Goal: Information Seeking & Learning: Learn about a topic

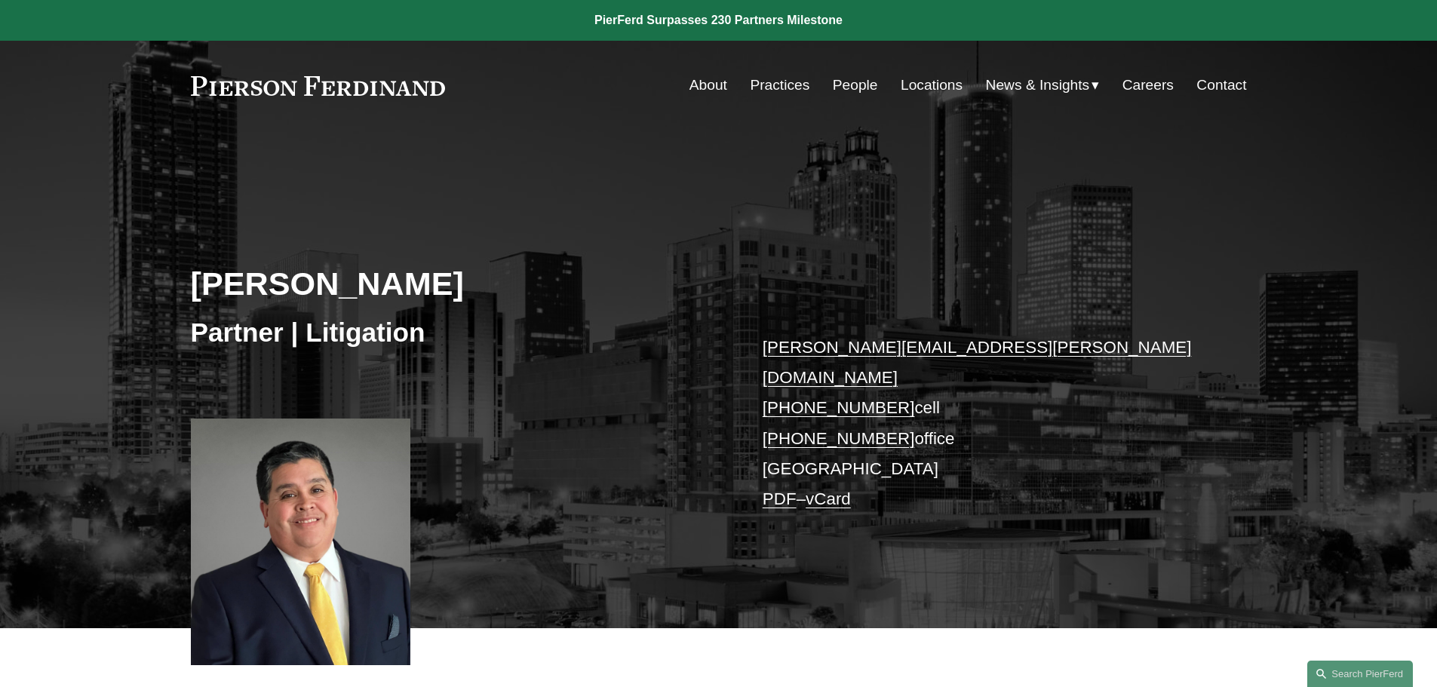
click at [549, 364] on div "John Goselin Partner | Litigation john.goselin@pierferd.com +1.678.478.3570 cel…" at bounding box center [718, 401] width 1437 height 455
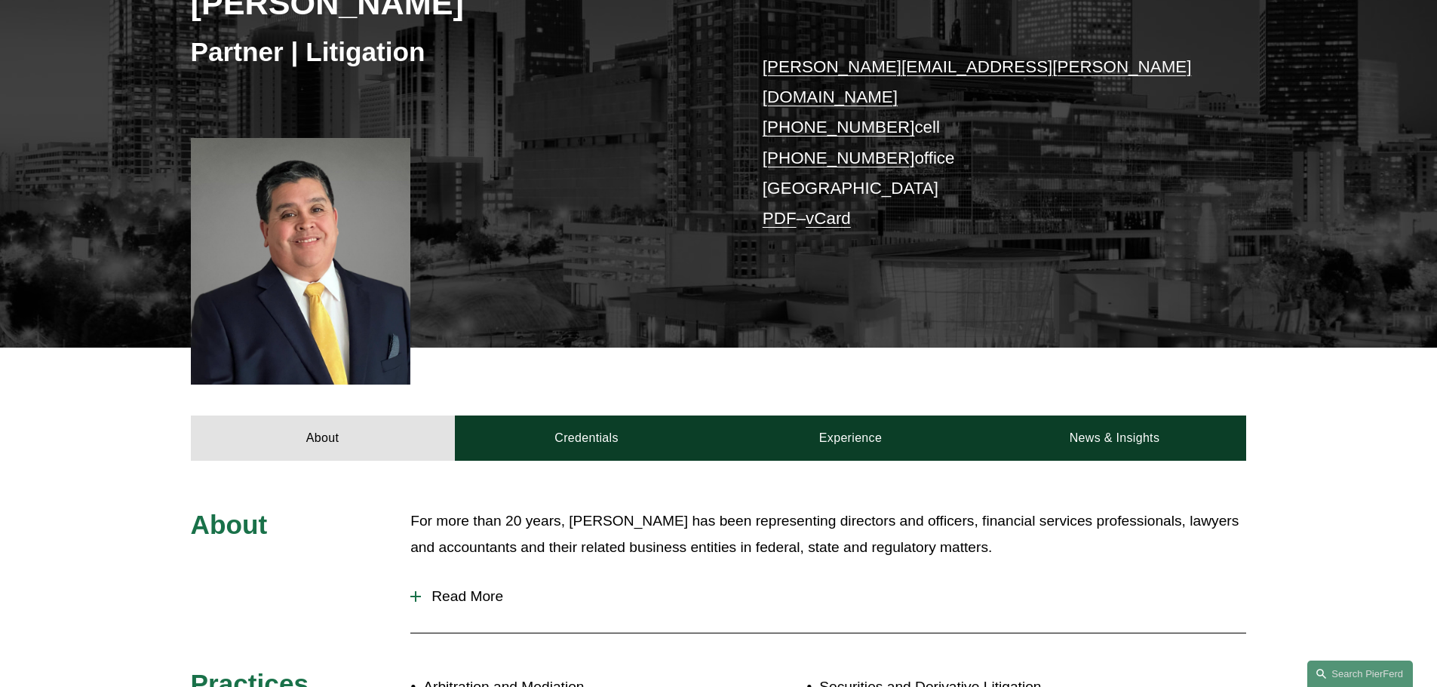
scroll to position [453, 0]
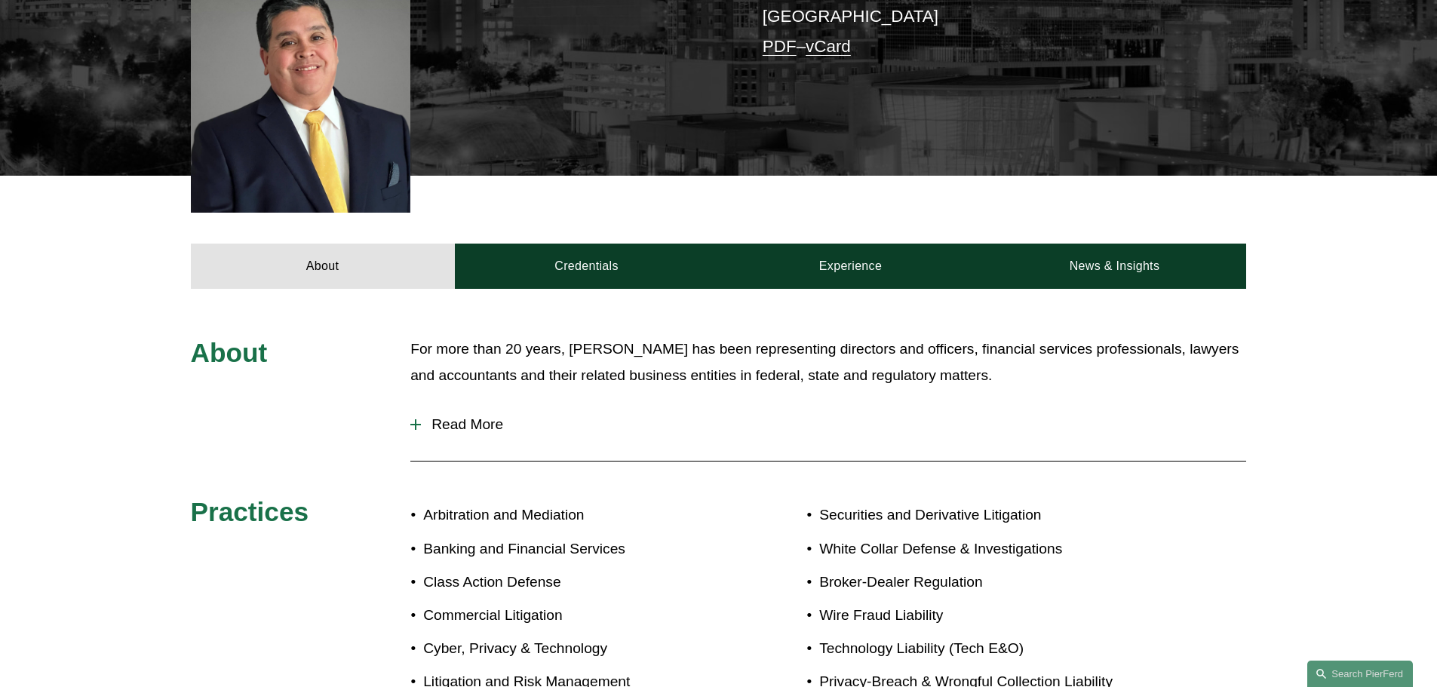
click at [509, 405] on button "Read More" at bounding box center [828, 424] width 836 height 39
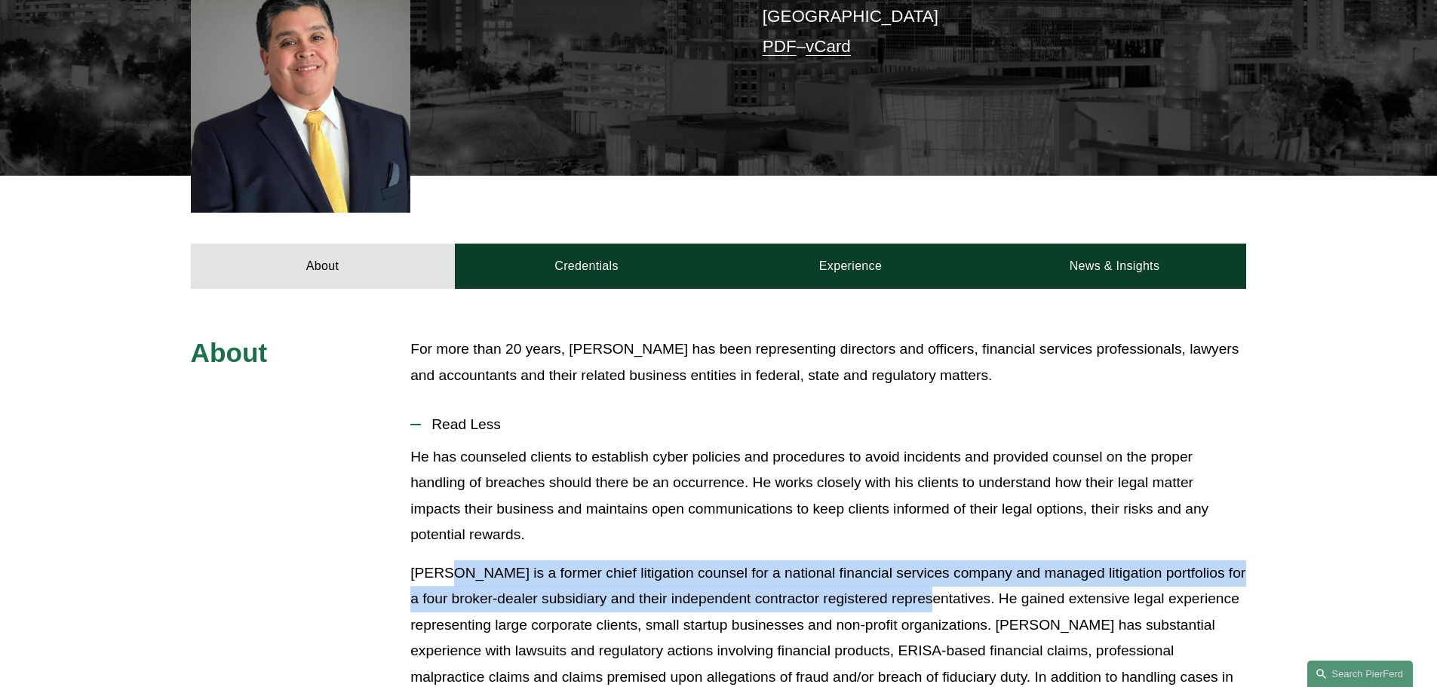
drag, startPoint x: 447, startPoint y: 551, endPoint x: 947, endPoint y: 580, distance: 500.3
click at [947, 580] on p "John is a former chief litigation counsel for a national financial services com…" at bounding box center [828, 652] width 836 height 183
copy p "is a former chief litigation counsel for a national financial services company …"
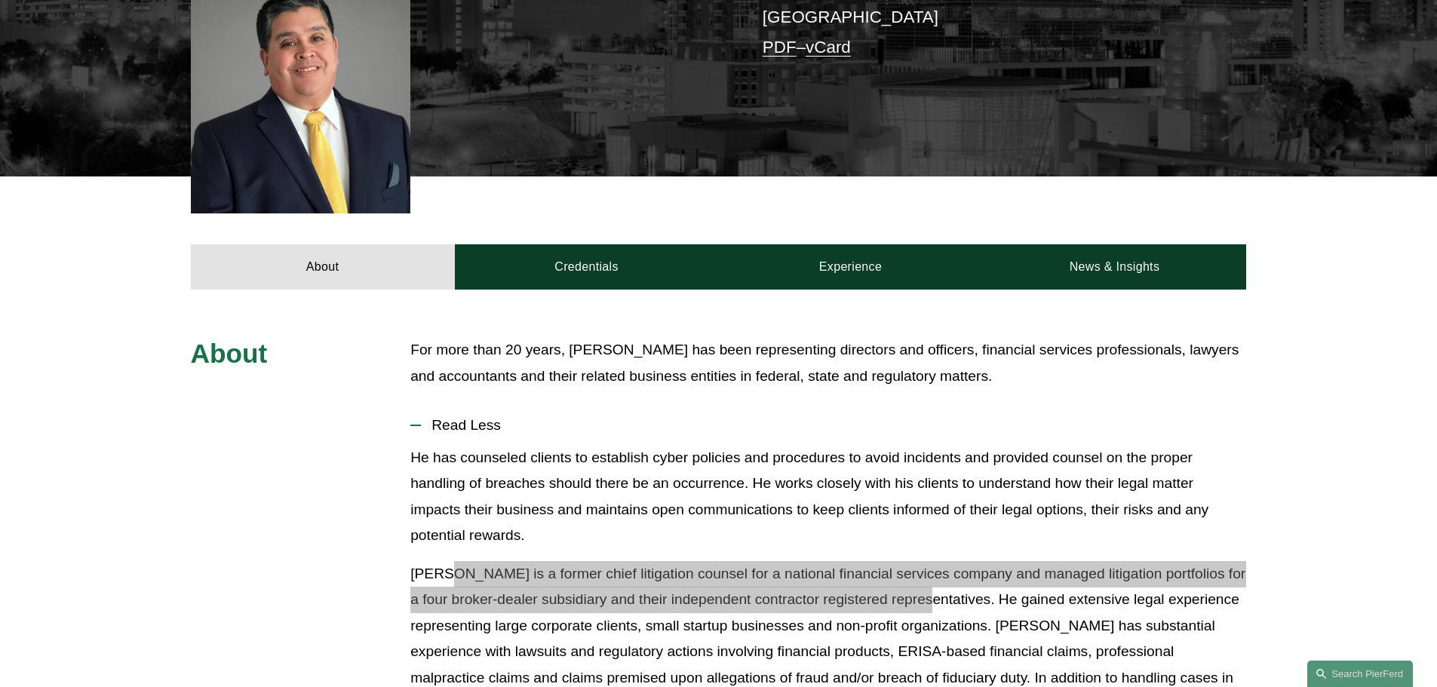
scroll to position [0, 0]
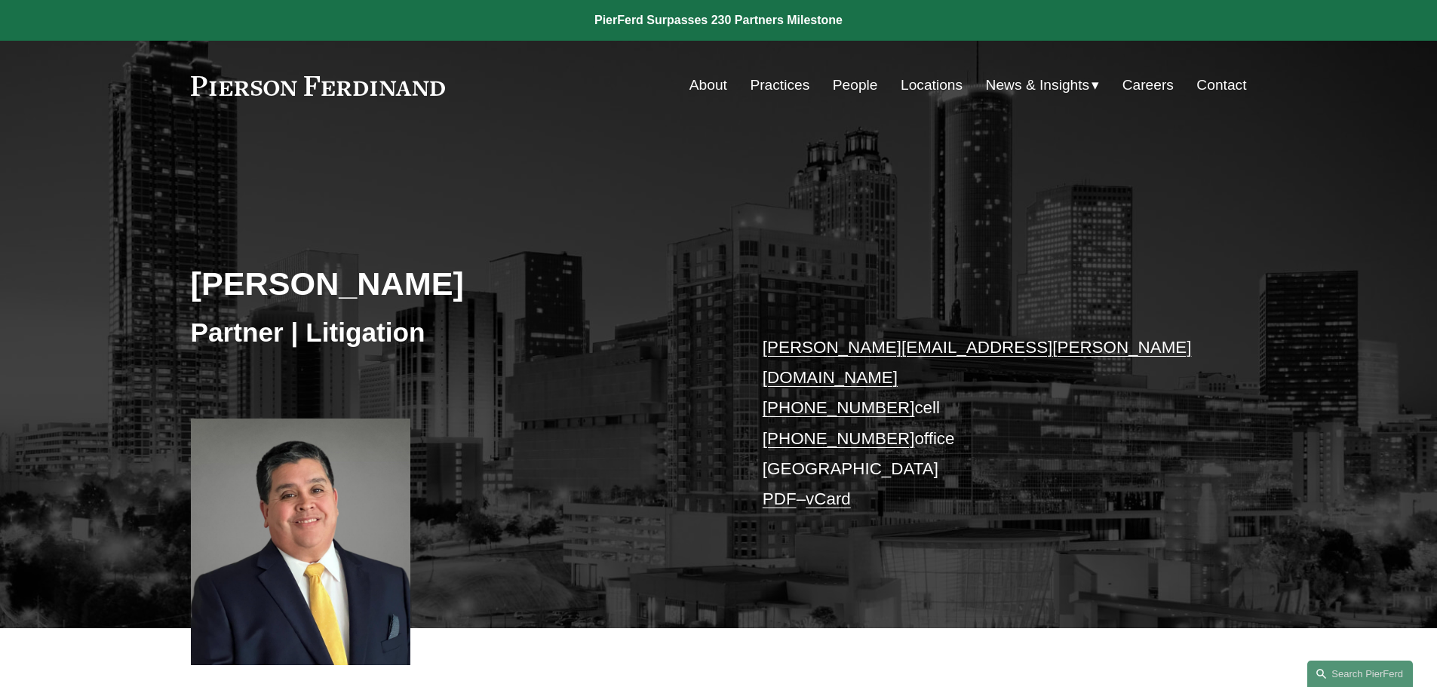
click at [863, 84] on link "People" at bounding box center [855, 85] width 45 height 29
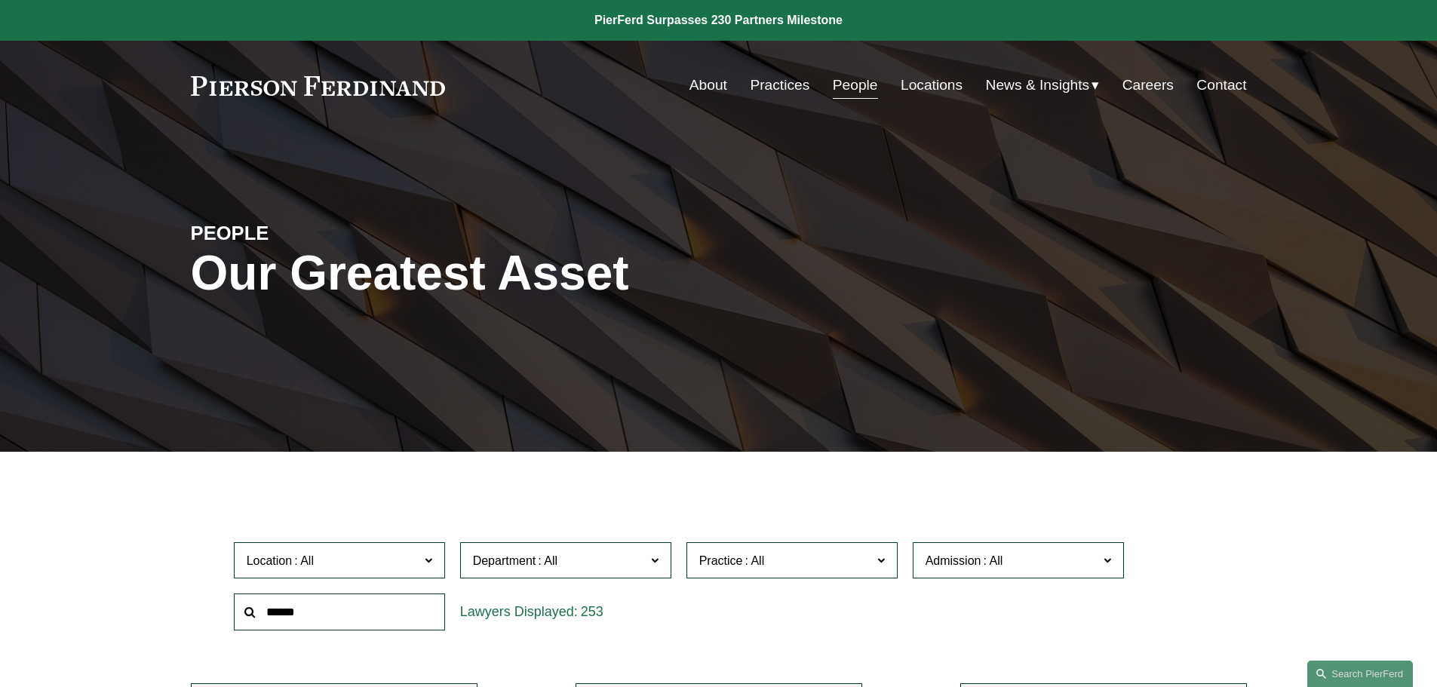
click at [303, 558] on span at bounding box center [304, 561] width 24 height 13
click at [290, 612] on input "text" at bounding box center [339, 612] width 211 height 37
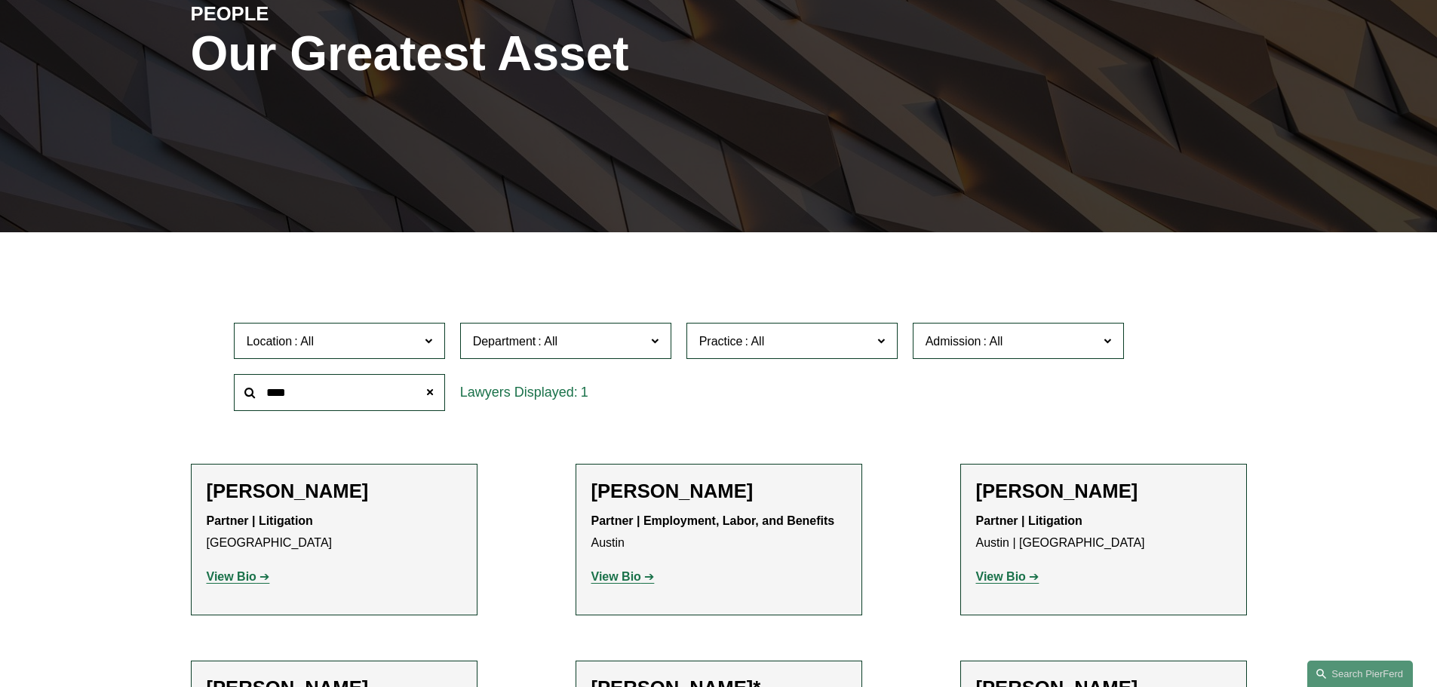
scroll to position [226, 0]
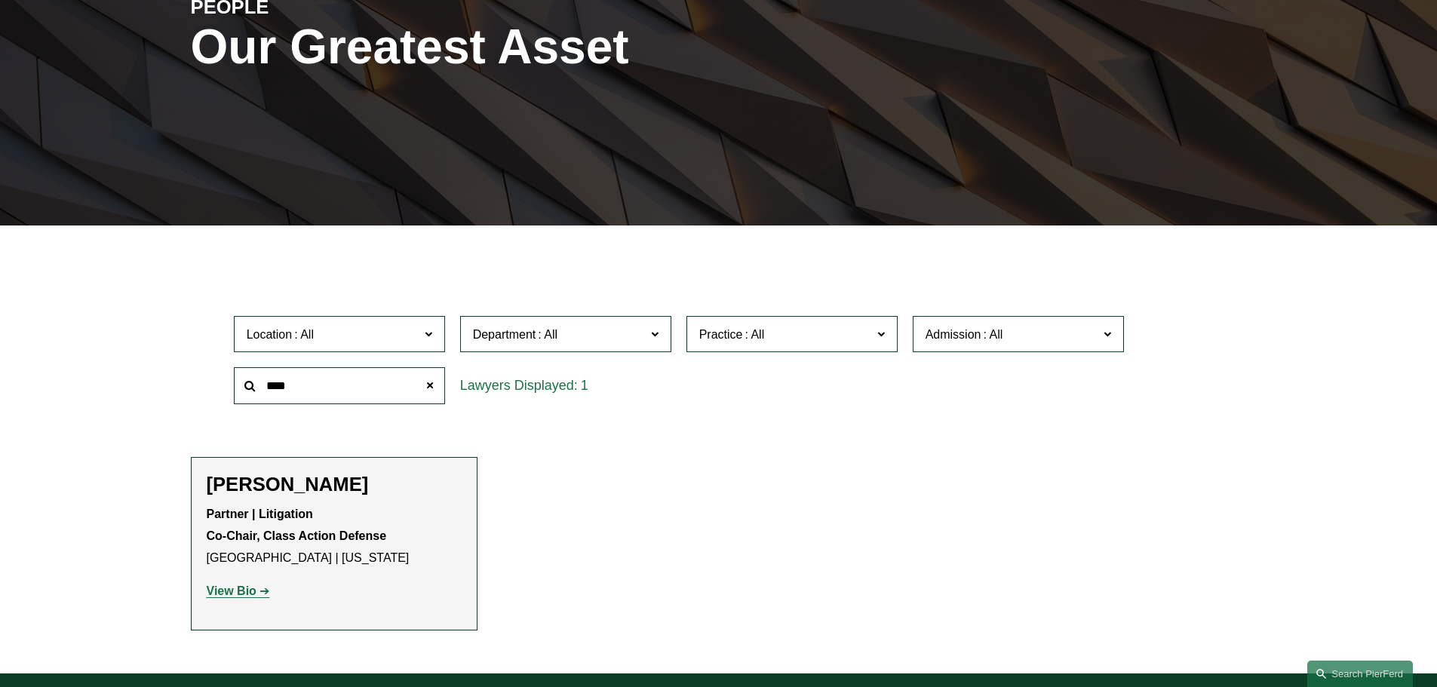
type input "****"
click at [318, 488] on h2 "[PERSON_NAME]" at bounding box center [334, 484] width 255 height 23
click at [249, 595] on strong "View Bio" at bounding box center [232, 591] width 50 height 13
